Goal: Task Accomplishment & Management: Use online tool/utility

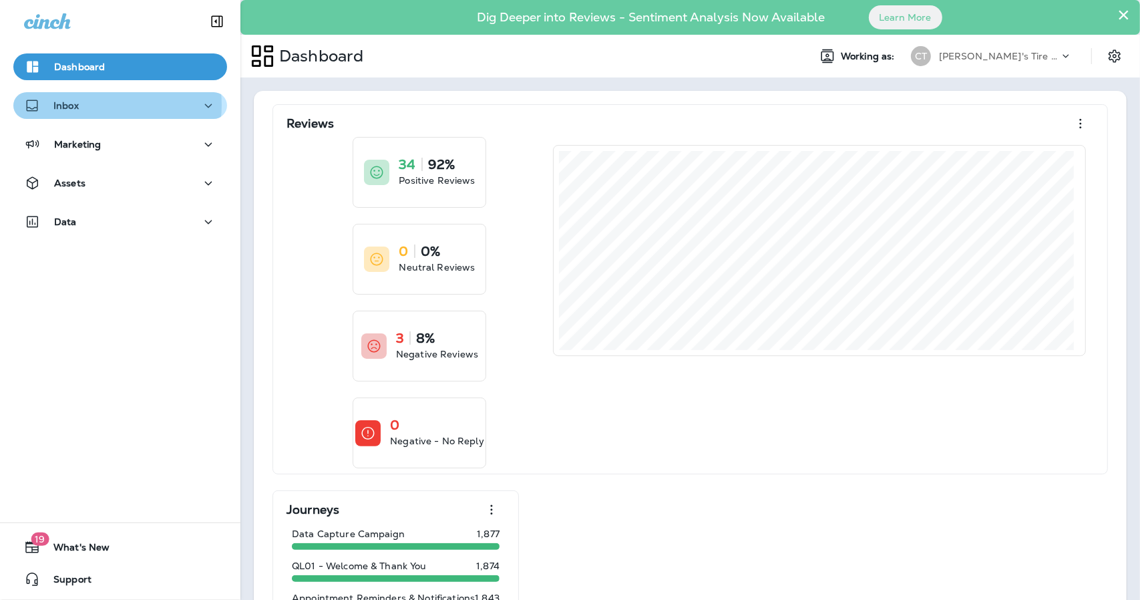
click at [97, 105] on div "Inbox" at bounding box center [120, 106] width 192 height 17
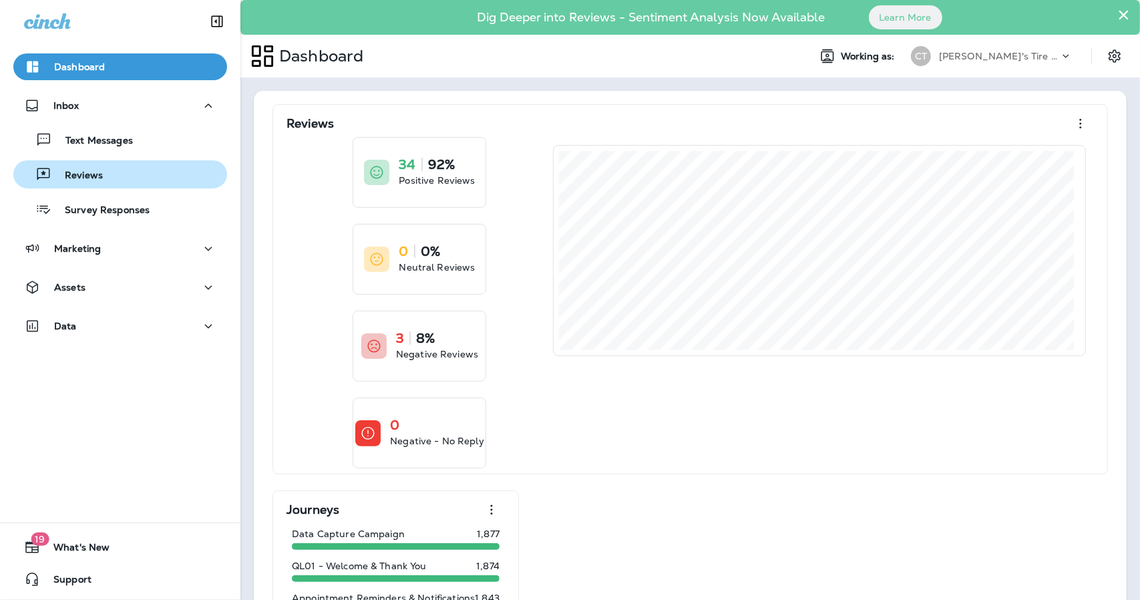
click at [82, 177] on p "Reviews" at bounding box center [76, 176] width 51 height 13
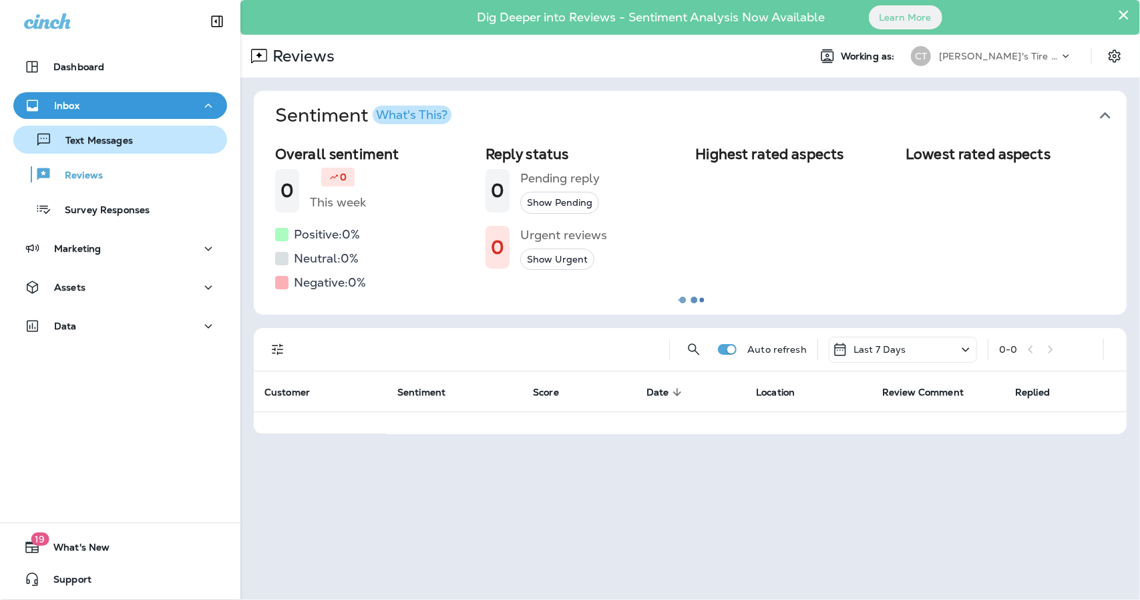
click at [96, 142] on p "Text Messages" at bounding box center [92, 141] width 81 height 13
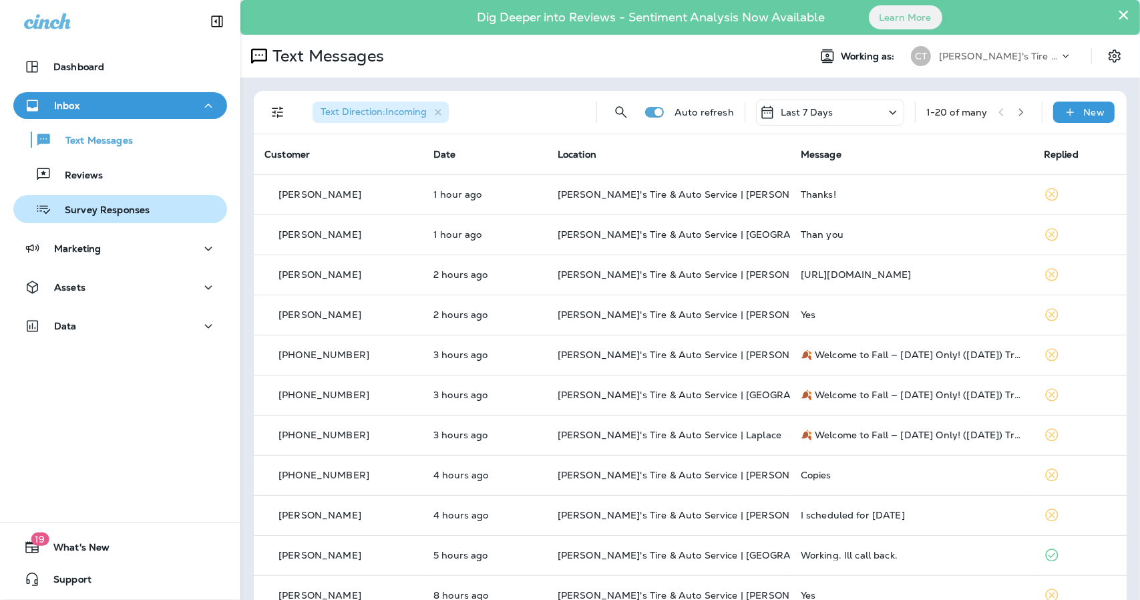
click at [69, 210] on p "Survey Responses" at bounding box center [100, 210] width 98 height 13
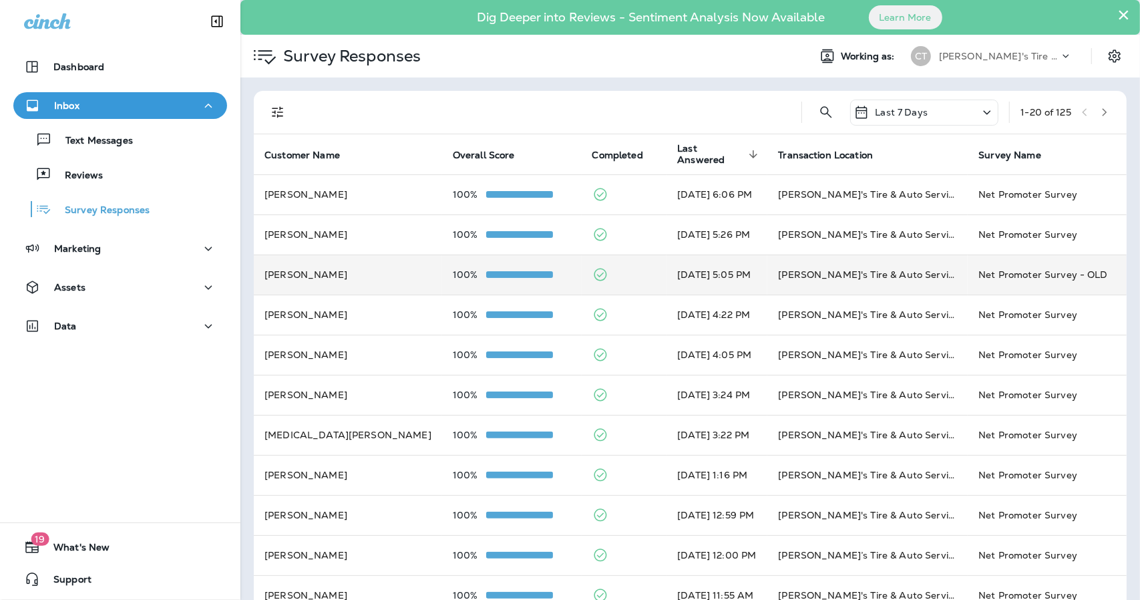
click at [514, 281] on td "100%" at bounding box center [512, 274] width 140 height 40
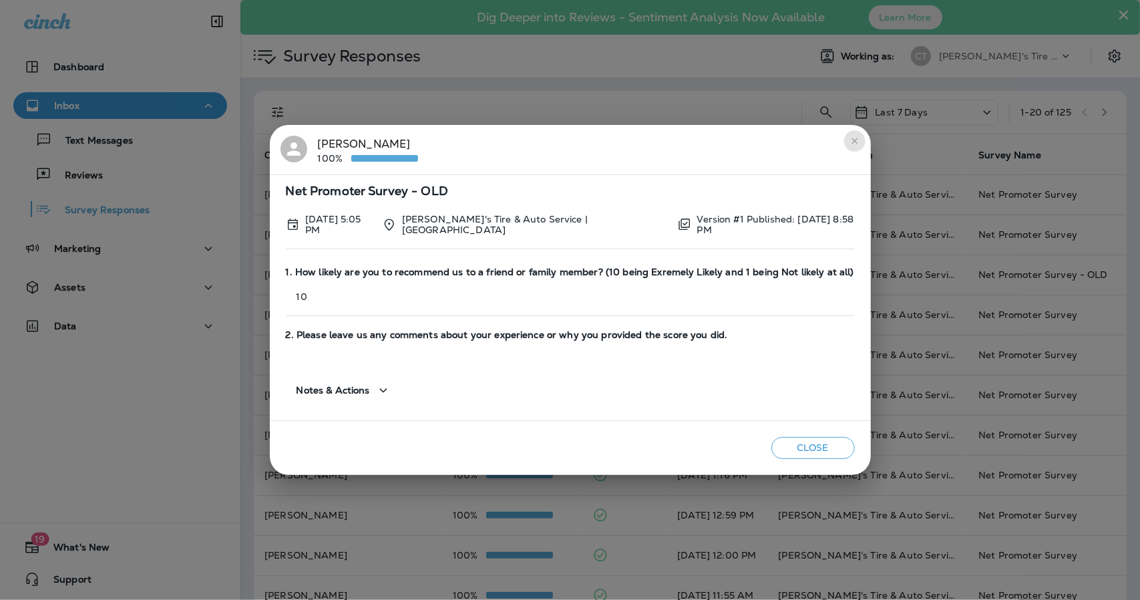
click at [858, 146] on icon "close" at bounding box center [855, 141] width 11 height 11
